Goal: Check status: Check status

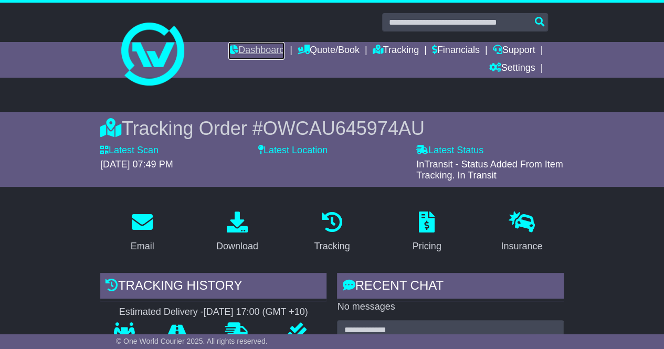
click at [270, 48] on link "Dashboard" at bounding box center [256, 51] width 56 height 18
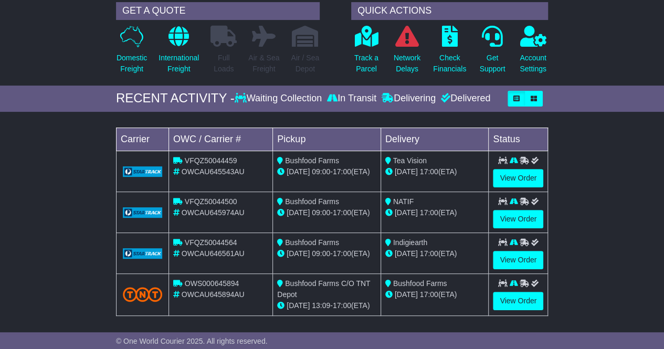
scroll to position [143, 0]
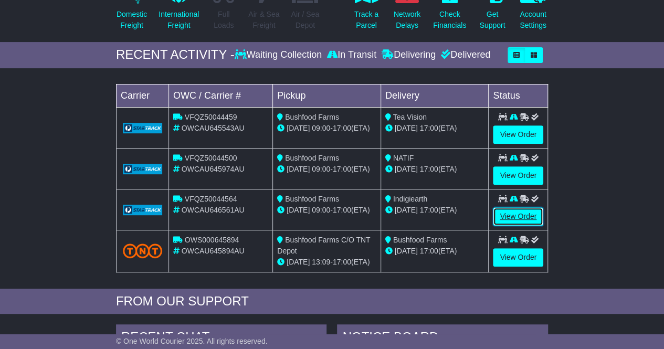
click at [526, 214] on link "View Order" at bounding box center [518, 216] width 50 height 18
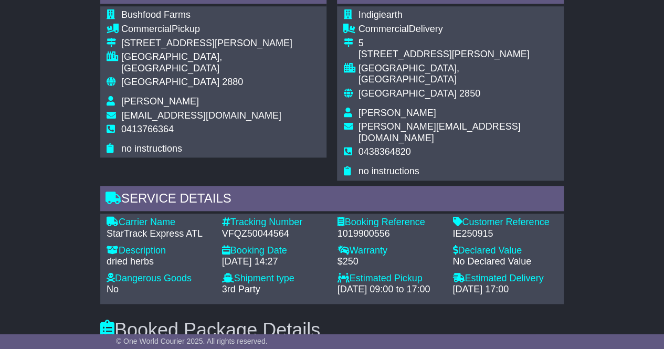
scroll to position [708, 0]
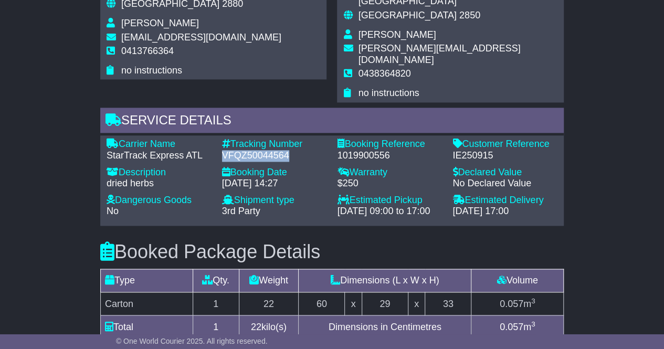
drag, startPoint x: 289, startPoint y: 130, endPoint x: 221, endPoint y: 131, distance: 67.7
click at [222, 150] on div "VFQZ50044564" at bounding box center [274, 156] width 105 height 12
copy div "VFQZ50044564"
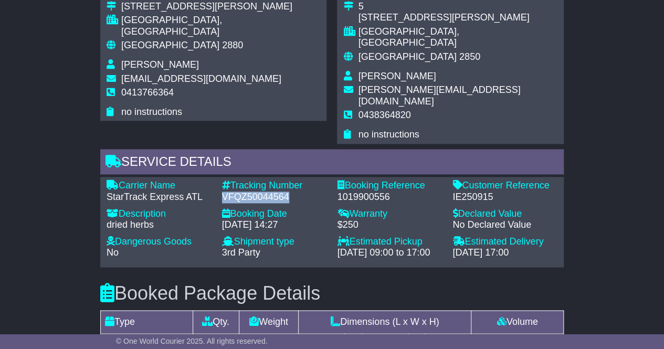
scroll to position [657, 0]
